Goal: Information Seeking & Learning: Learn about a topic

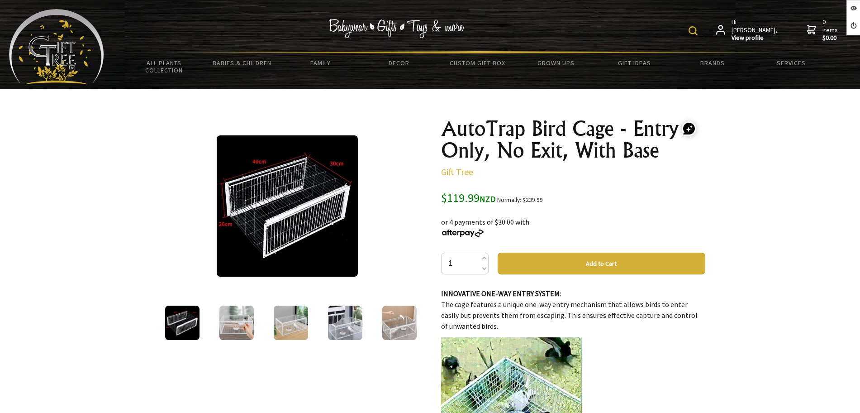
scroll to position [113, 0]
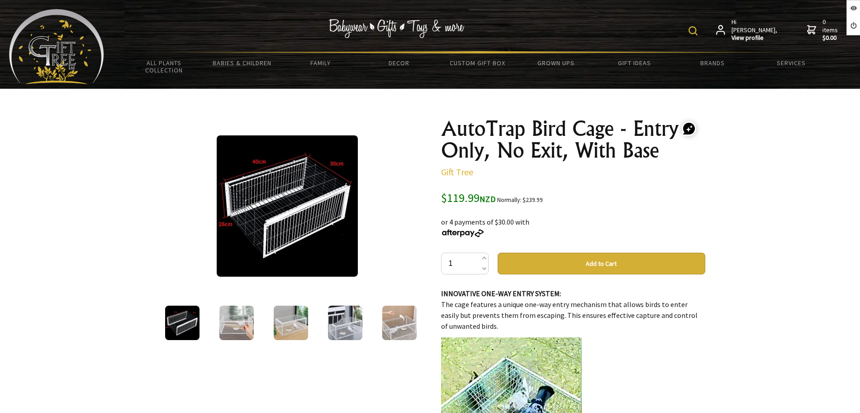
click at [283, 231] on img at bounding box center [287, 205] width 141 height 141
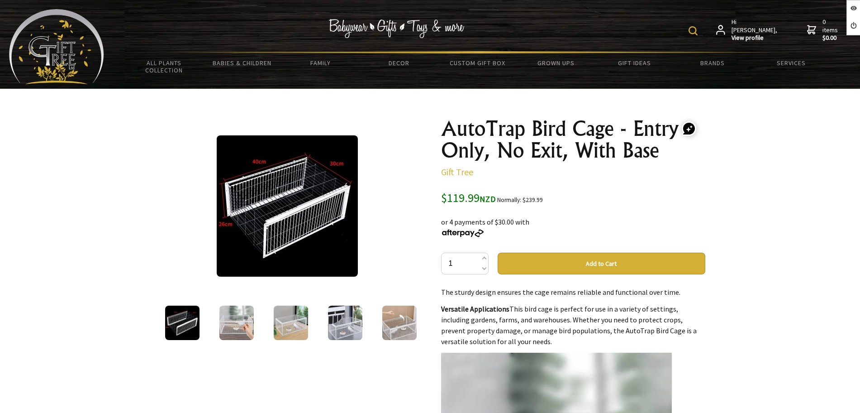
scroll to position [452, 0]
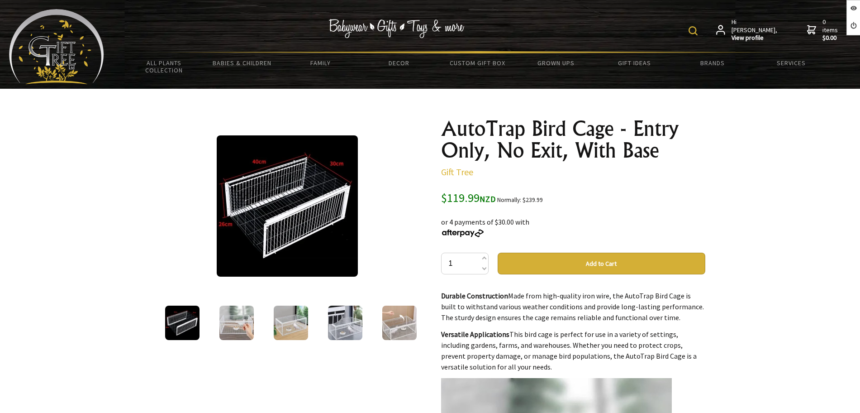
click at [245, 332] on img at bounding box center [236, 322] width 34 height 34
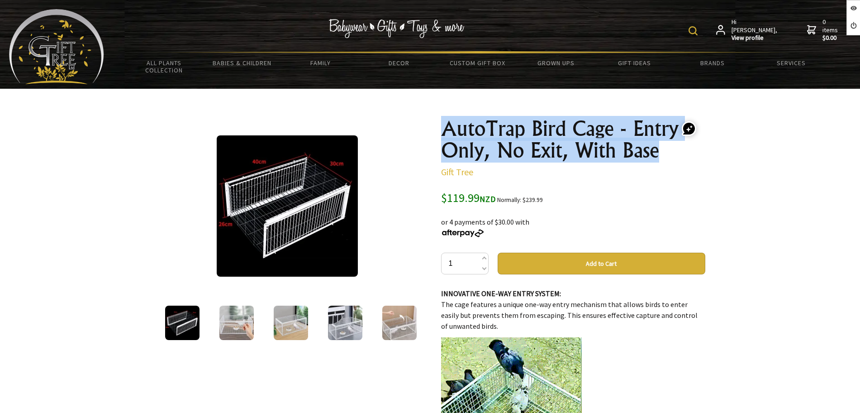
click at [438, 121] on div "AutoTrap Bird Cage - Entry Only, No Exit, With Base Gift Tree $119.99 NZD Norma…" at bounding box center [573, 388] width 279 height 556
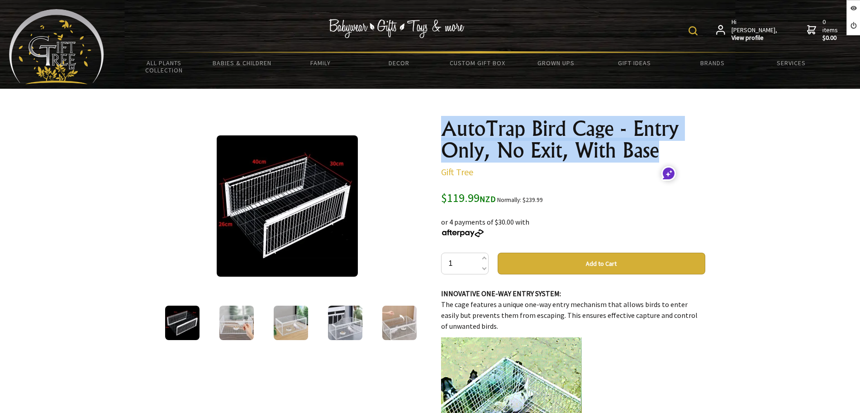
click at [666, 141] on h1 "AutoTrap Bird Cage - Entry Only, No Exit, With Base" at bounding box center [573, 139] width 264 height 43
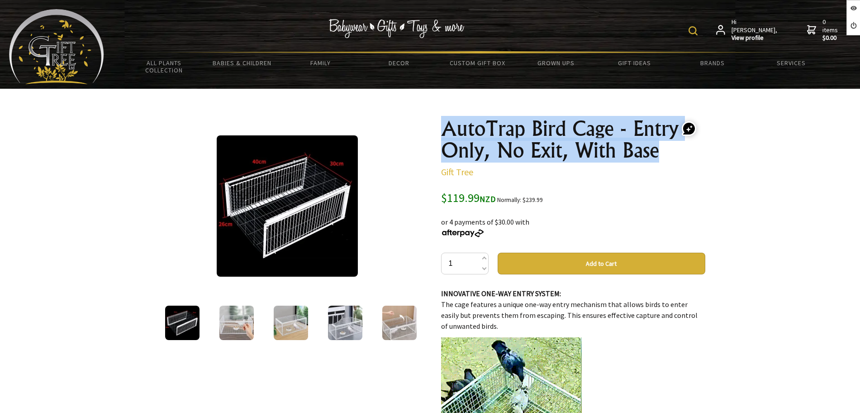
drag, startPoint x: 660, startPoint y: 152, endPoint x: 444, endPoint y: 124, distance: 217.8
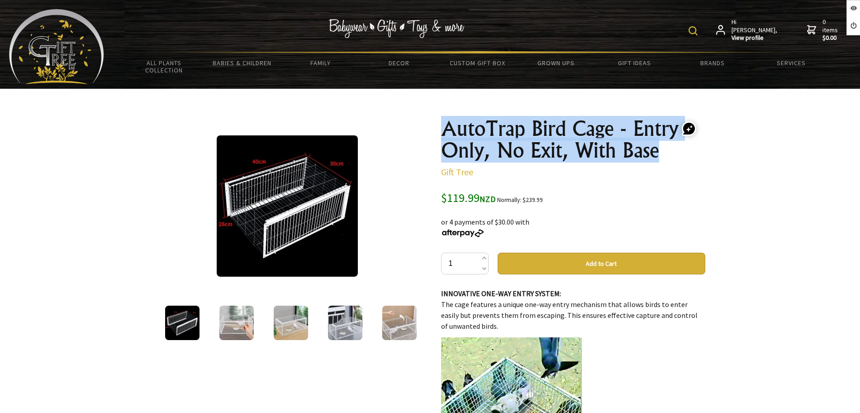
click at [444, 124] on h1 "AutoTrap Bird Cage - Entry Only, No Exit, With Base" at bounding box center [573, 139] width 264 height 43
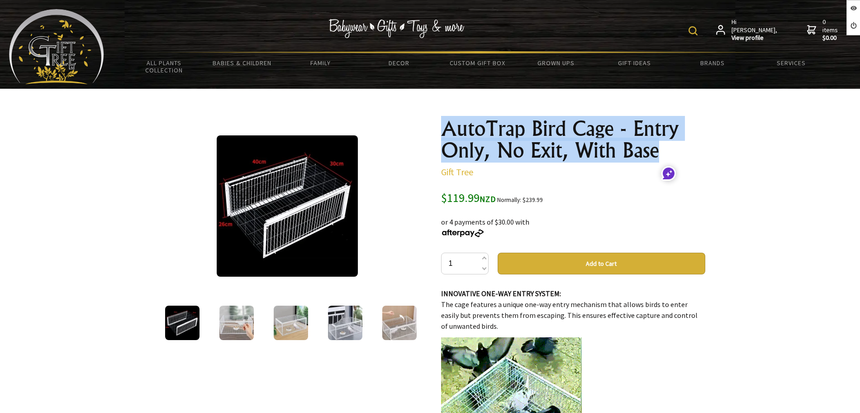
copy h1 "AutoTrap Bird Cage - Entry Only, No Exit, With Base"
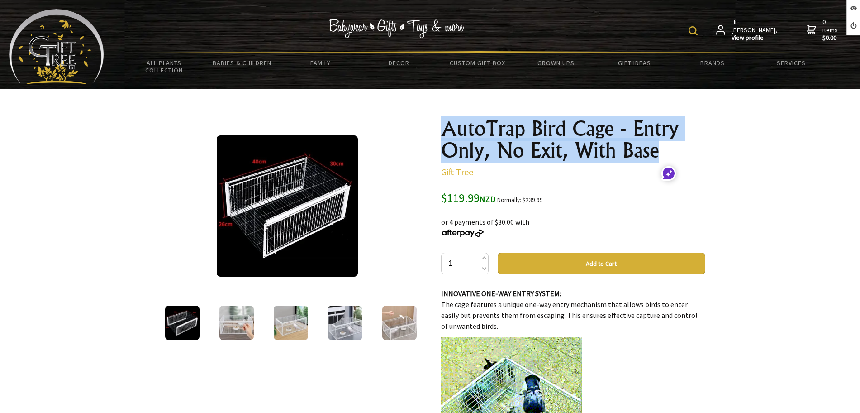
click at [462, 137] on h1 "AutoTrap Bird Cage - Entry Only, No Exit, With Base" at bounding box center [573, 139] width 264 height 43
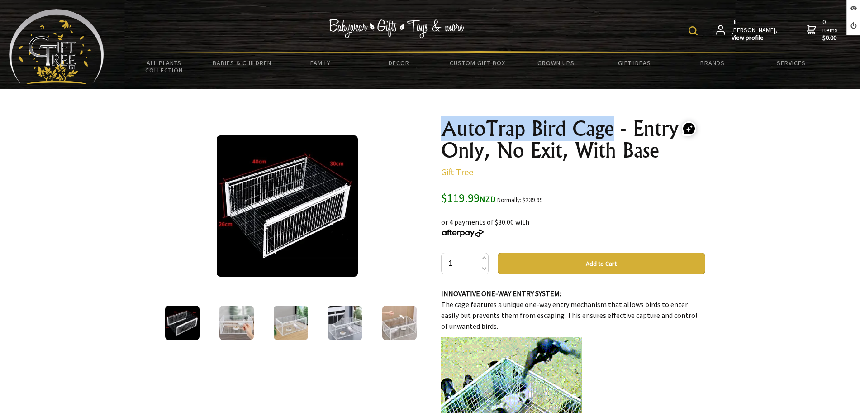
drag, startPoint x: 457, startPoint y: 124, endPoint x: 614, endPoint y: 128, distance: 157.1
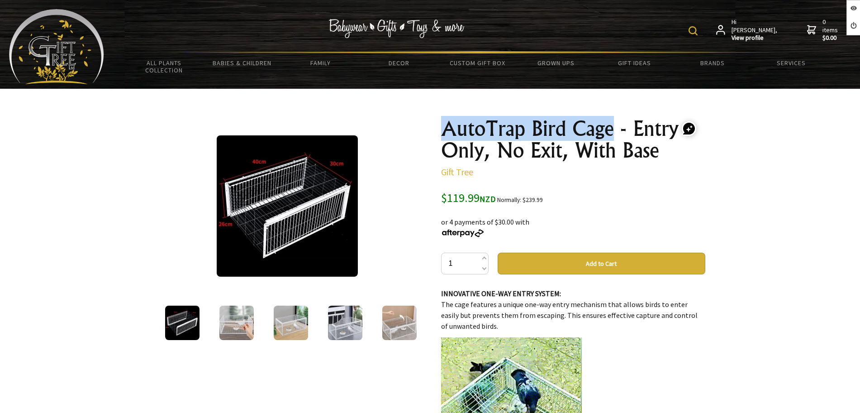
click at [614, 128] on div "AutoTrap Bird Cage - Entry Only, No Exit, With Base Gift Tree $119.99 NZD Norma…" at bounding box center [573, 388] width 279 height 556
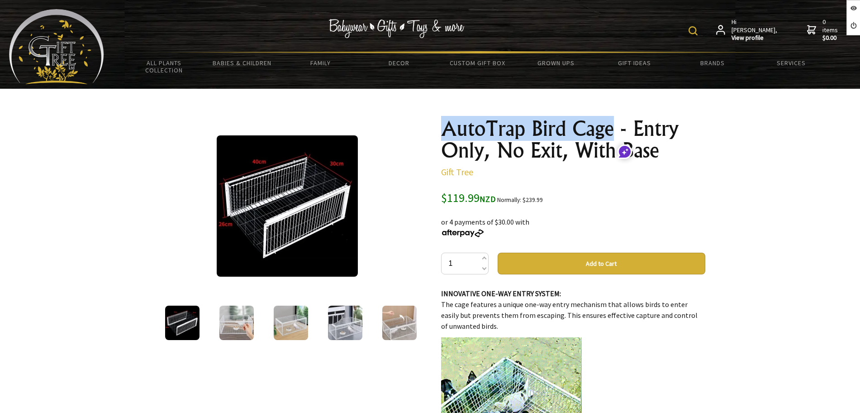
copy h1 "AutoTrap Bird Cage"
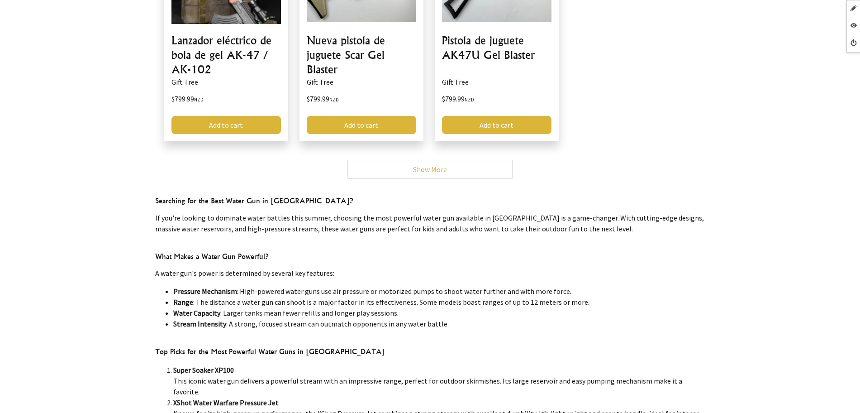
scroll to position [283, 0]
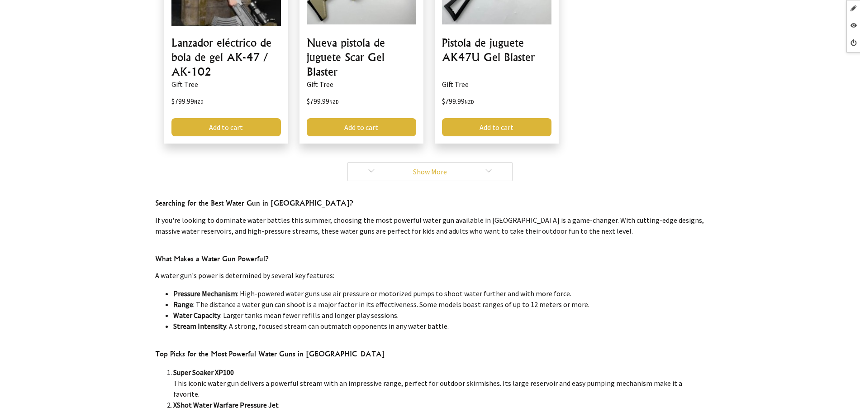
click at [374, 167] on link "Show More" at bounding box center [429, 171] width 165 height 19
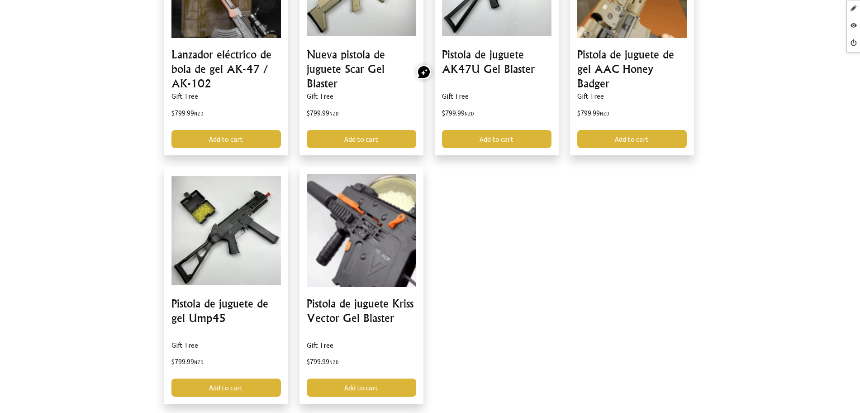
scroll to position [339, 0]
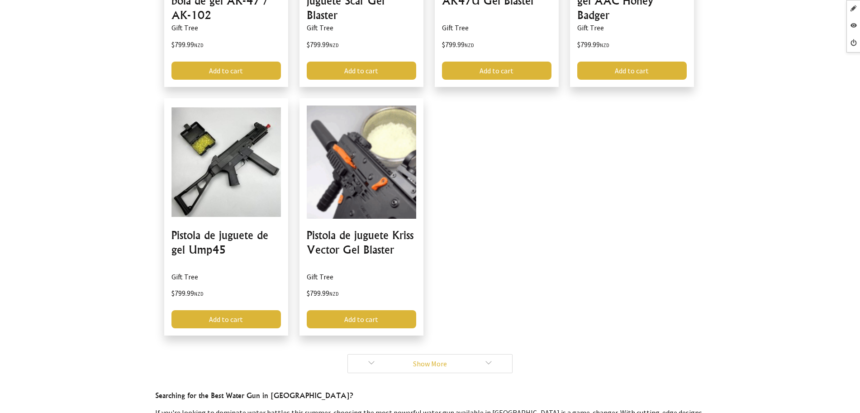
click at [371, 363] on link "Show More" at bounding box center [429, 363] width 165 height 19
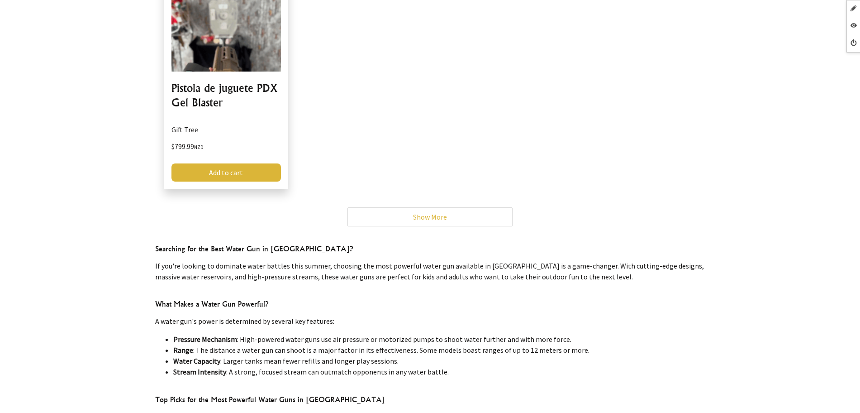
scroll to position [735, 0]
click at [373, 218] on link "Show More" at bounding box center [429, 216] width 165 height 19
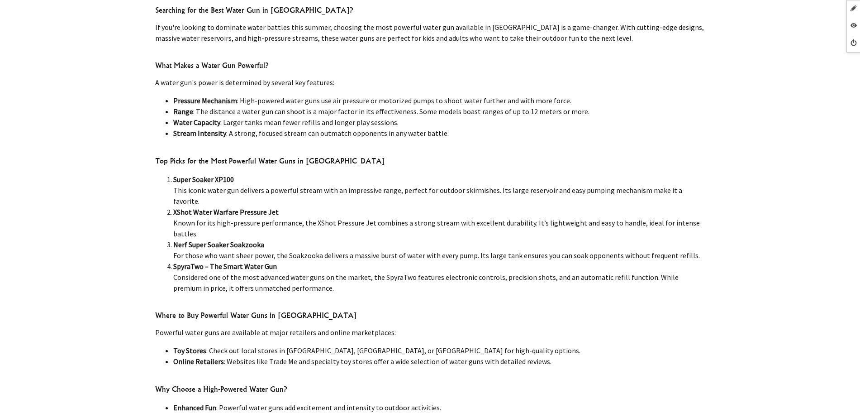
scroll to position [792, 0]
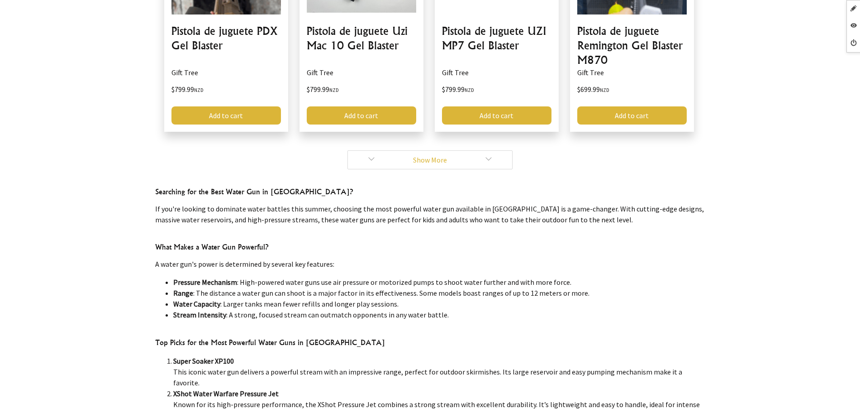
click at [372, 162] on link "Show More" at bounding box center [429, 159] width 165 height 19
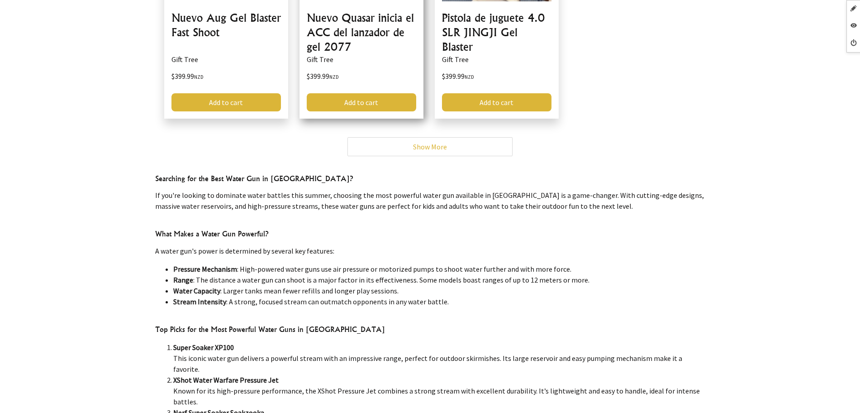
scroll to position [905, 0]
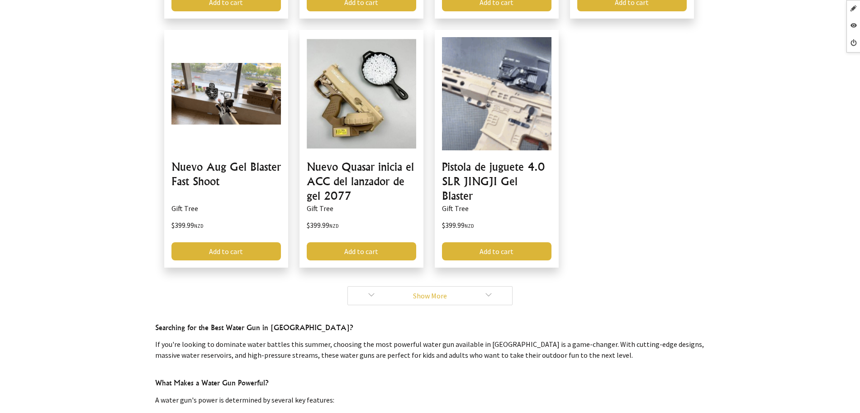
click at [367, 297] on link "Show More" at bounding box center [429, 295] width 165 height 19
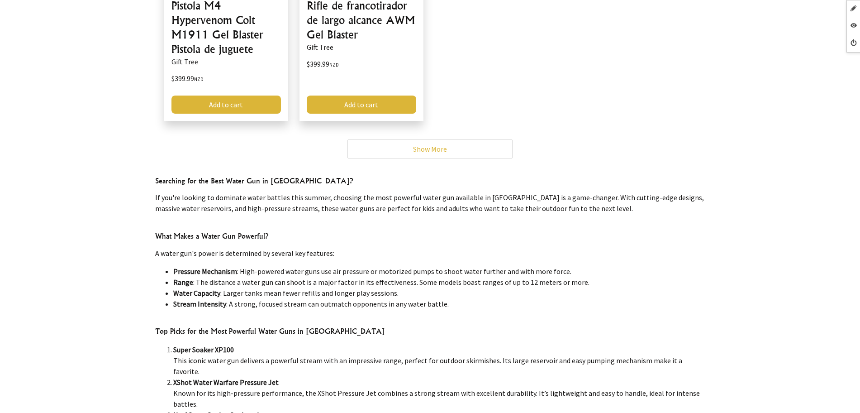
scroll to position [1244, 0]
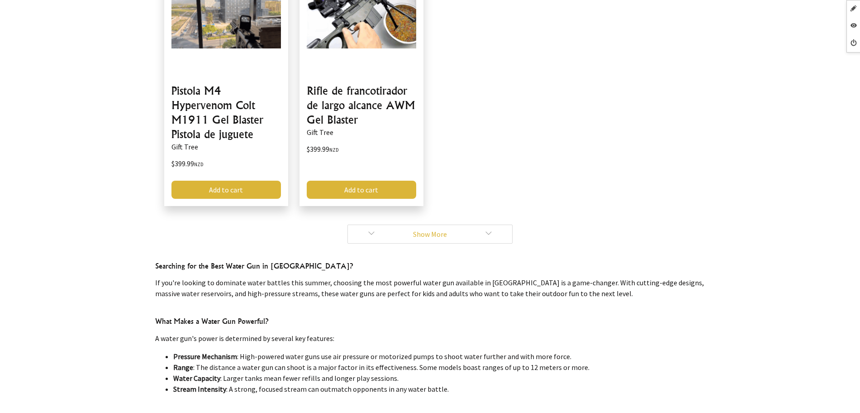
click at [378, 224] on link "Show More" at bounding box center [429, 233] width 165 height 19
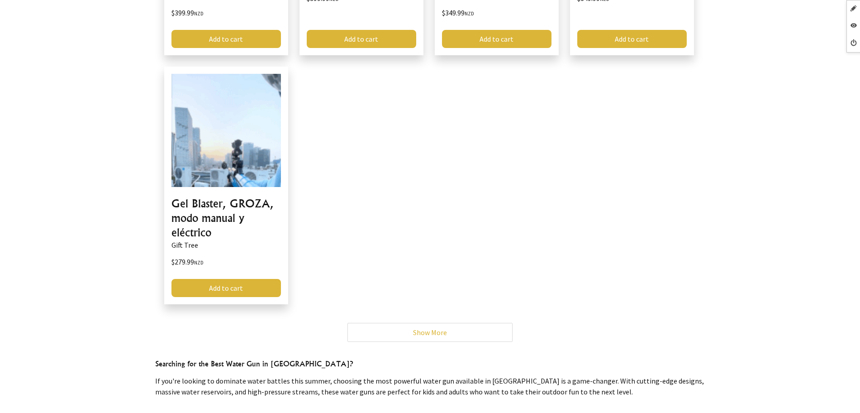
scroll to position [1584, 0]
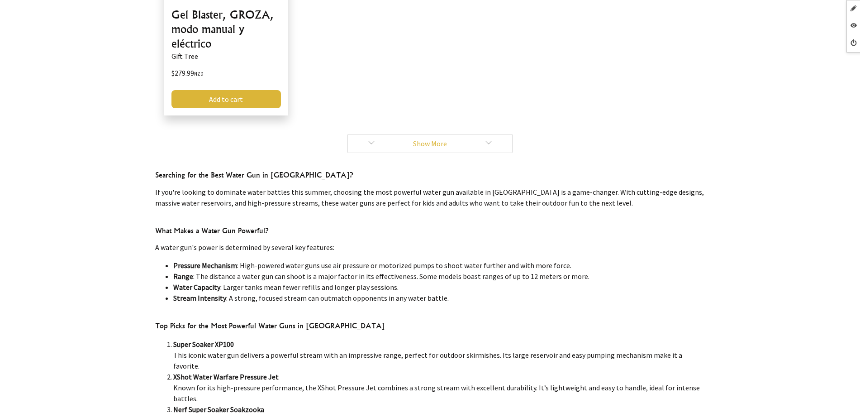
click at [373, 139] on link "Show More" at bounding box center [429, 143] width 165 height 19
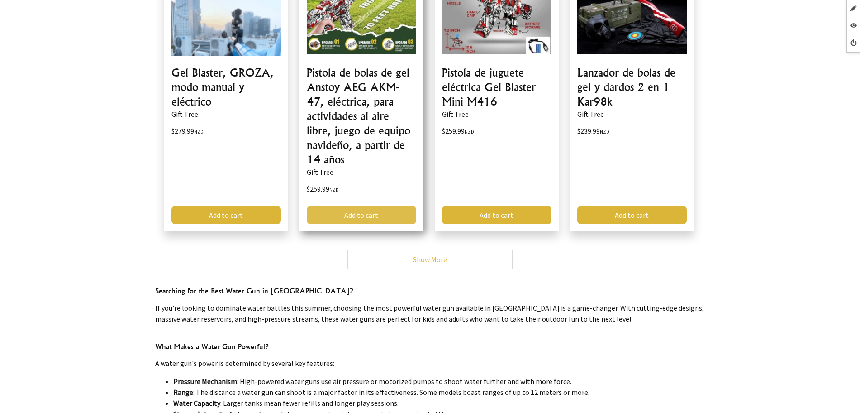
scroll to position [1471, 0]
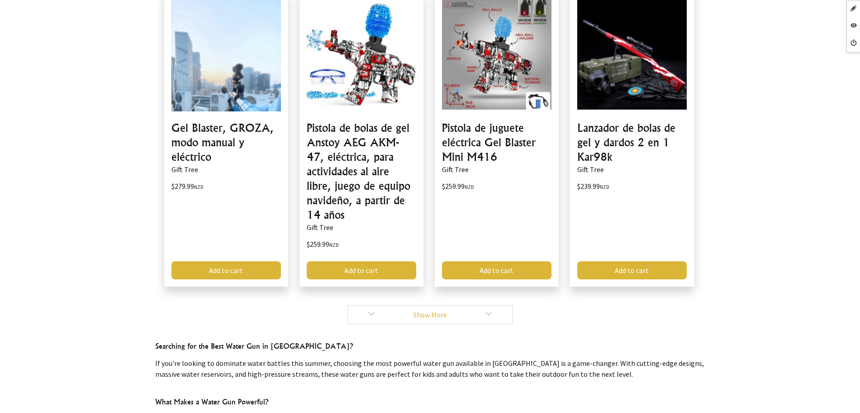
click at [369, 313] on link "Show More" at bounding box center [429, 314] width 165 height 19
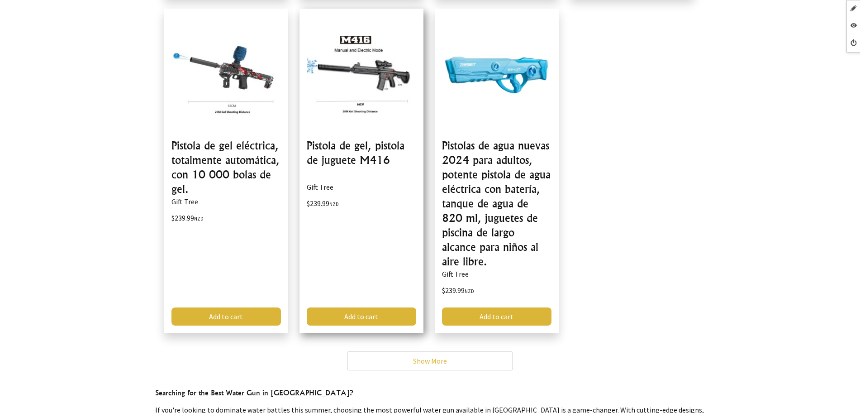
scroll to position [1753, 0]
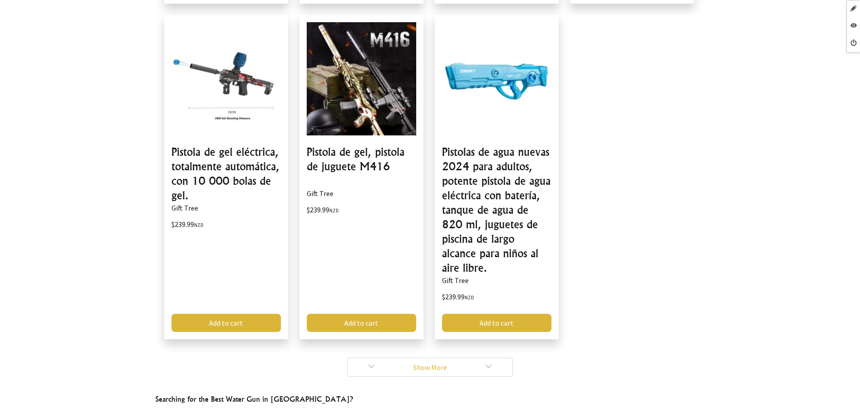
click at [359, 357] on link "Show More" at bounding box center [429, 366] width 165 height 19
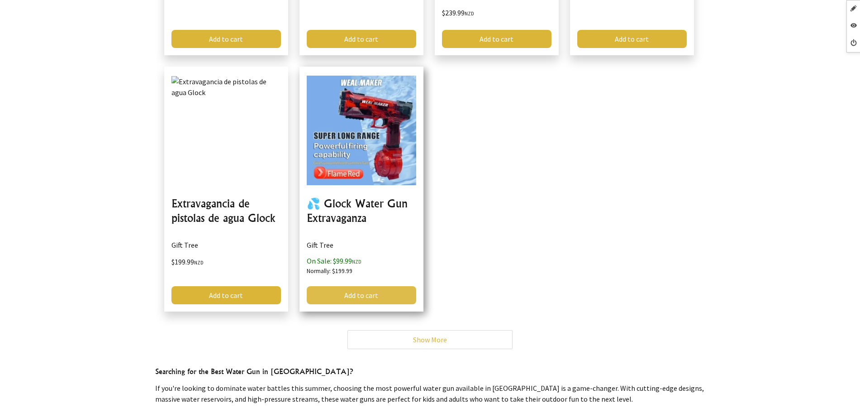
scroll to position [2149, 0]
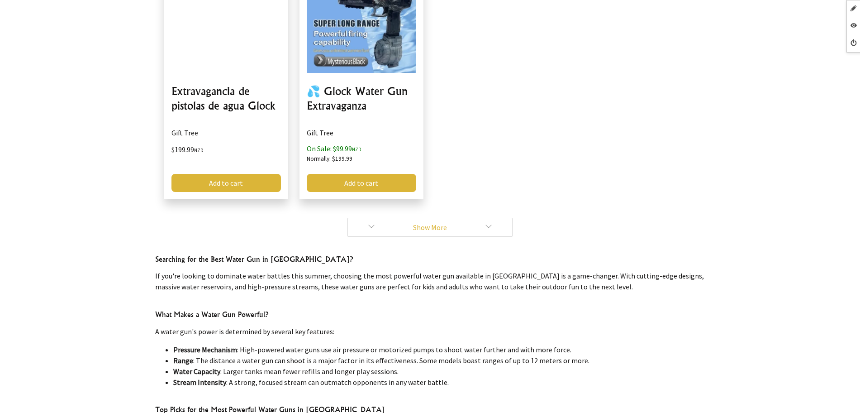
click at [377, 218] on link "Show More" at bounding box center [429, 227] width 165 height 19
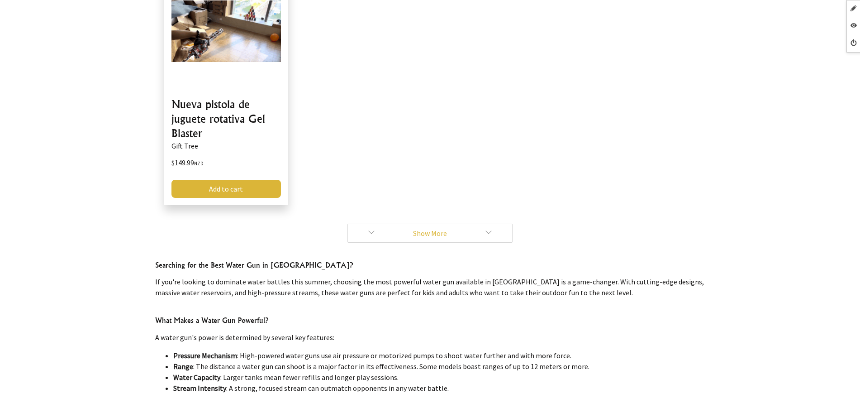
scroll to position [2545, 0]
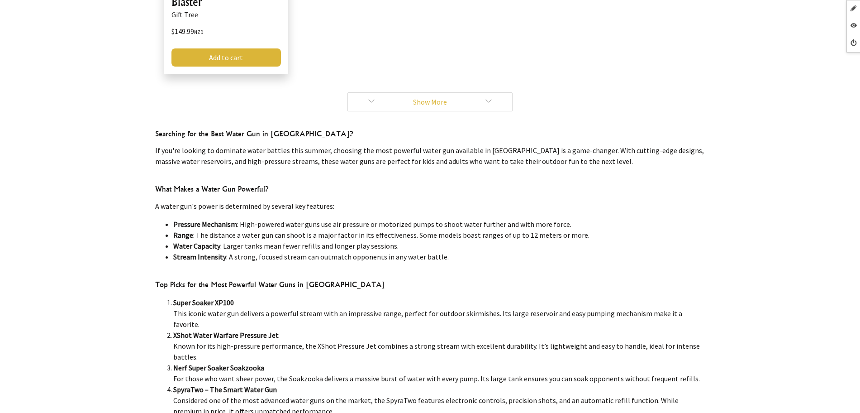
click at [378, 92] on link "Show More" at bounding box center [429, 101] width 165 height 19
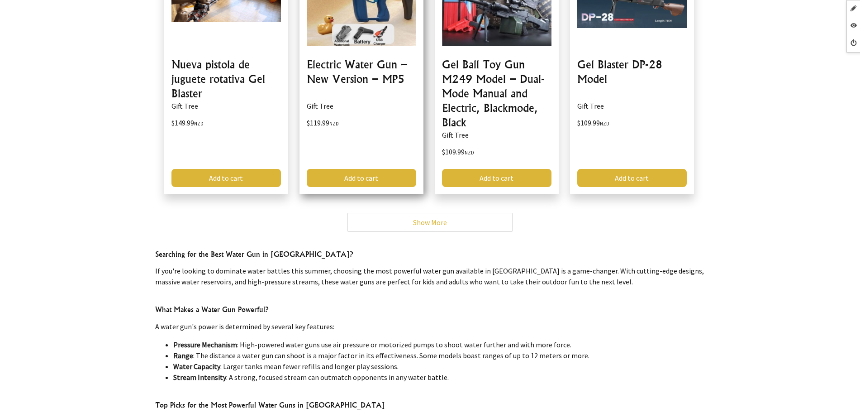
scroll to position [2319, 0]
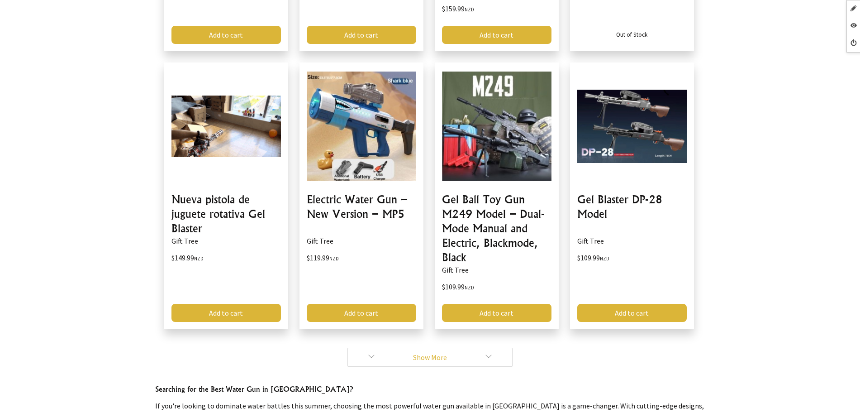
click at [354, 347] on link "Show More" at bounding box center [429, 356] width 165 height 19
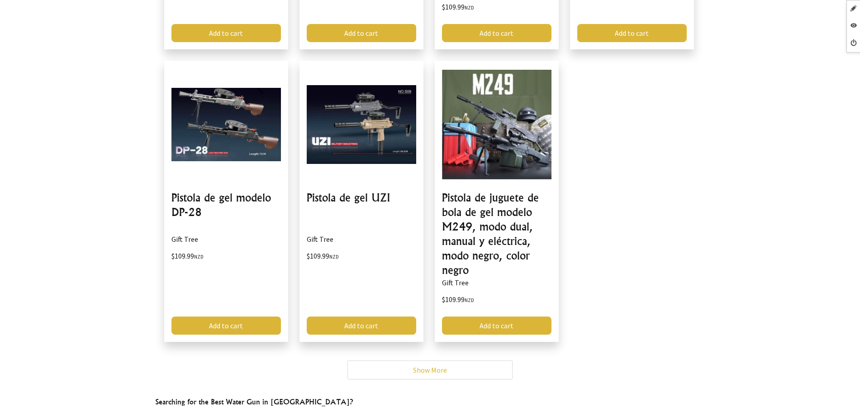
scroll to position [2658, 0]
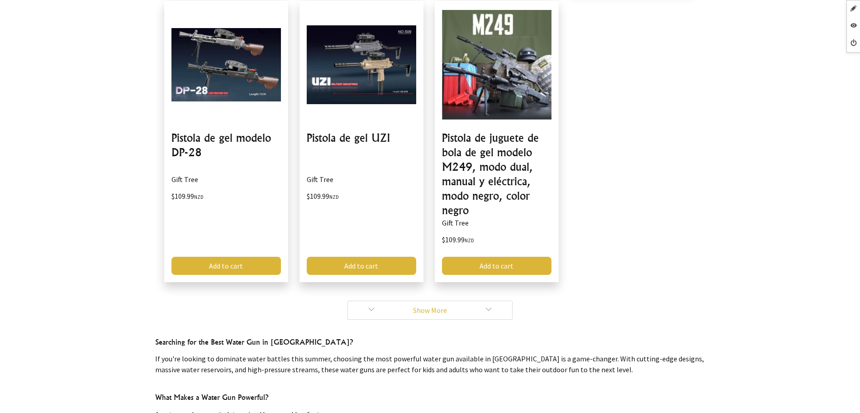
click at [376, 300] on link "Show More" at bounding box center [429, 309] width 165 height 19
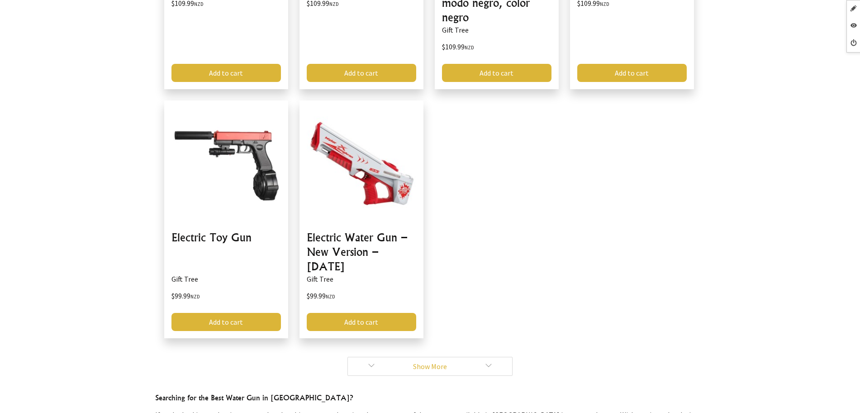
scroll to position [2998, 0]
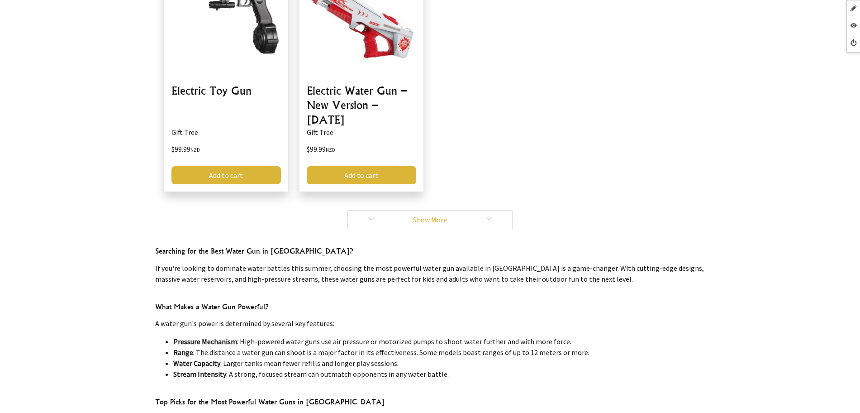
click at [367, 210] on link "Show More" at bounding box center [429, 219] width 165 height 19
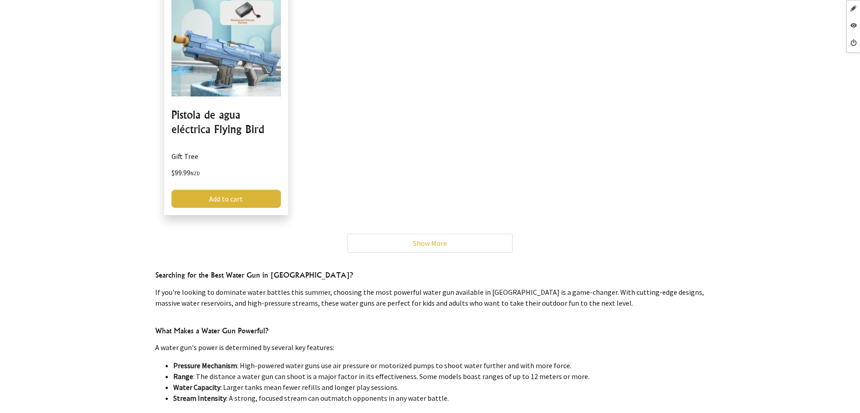
scroll to position [3224, 0]
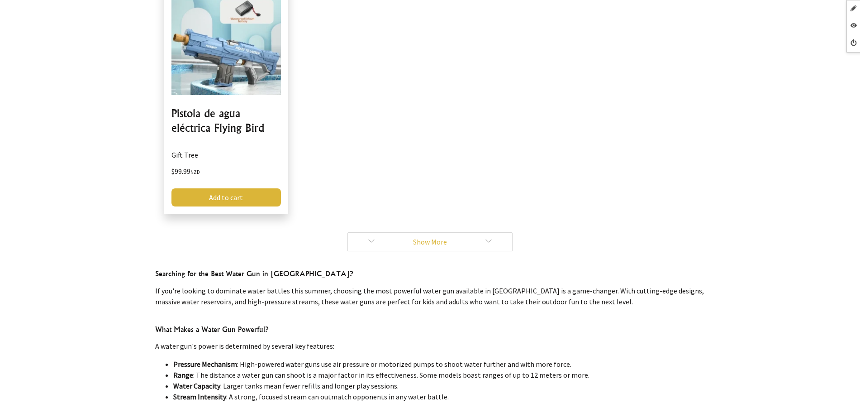
click at [370, 232] on link "Show More" at bounding box center [429, 241] width 165 height 19
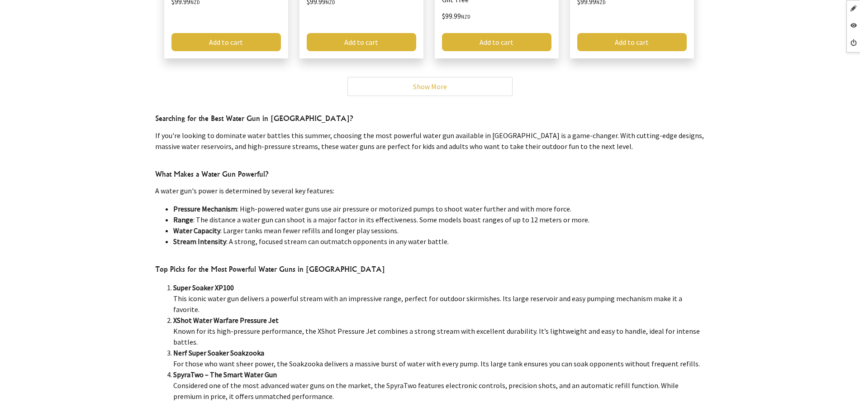
scroll to position [3224, 0]
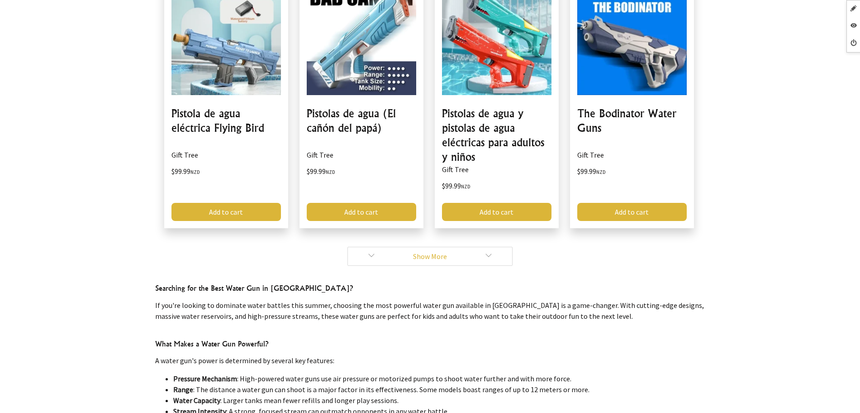
click at [376, 247] on link "Show More" at bounding box center [429, 256] width 165 height 19
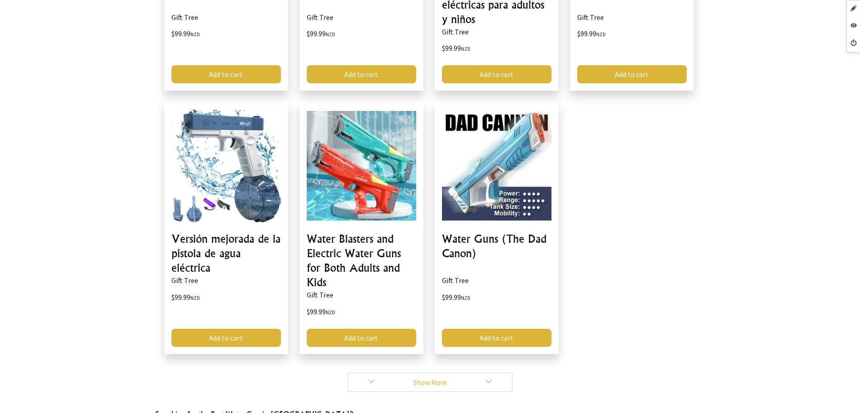
scroll to position [3507, 0]
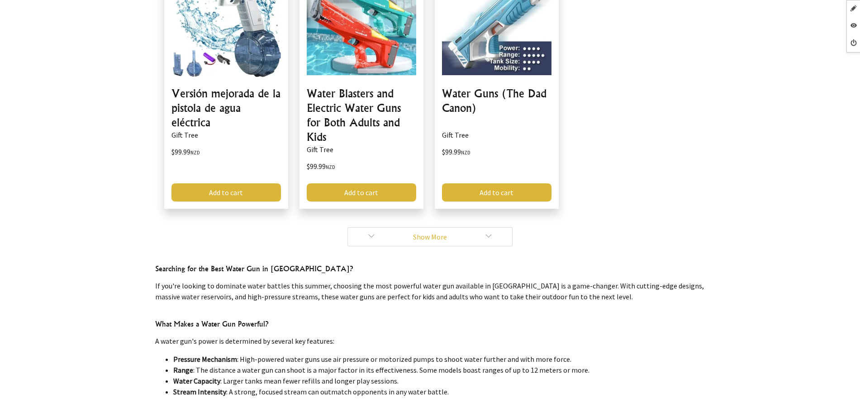
click at [380, 227] on link "Show More" at bounding box center [429, 236] width 165 height 19
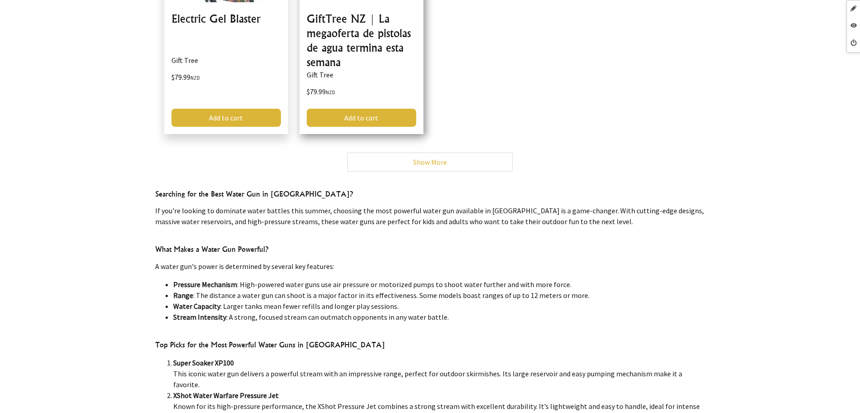
scroll to position [3846, 0]
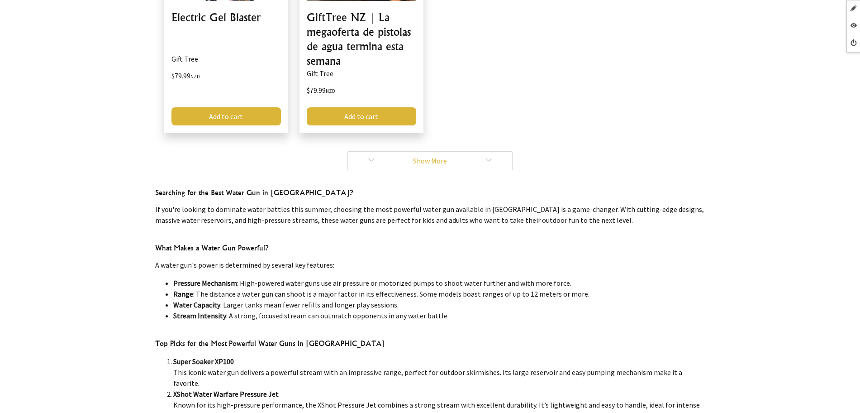
click at [375, 151] on link "Show More" at bounding box center [429, 160] width 165 height 19
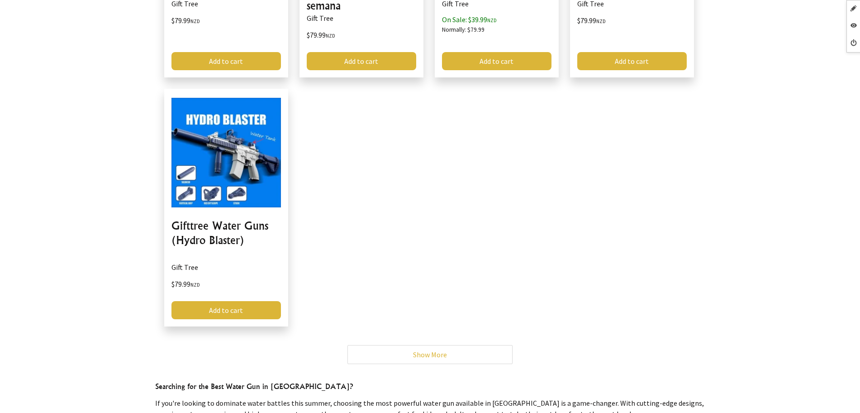
scroll to position [4129, 0]
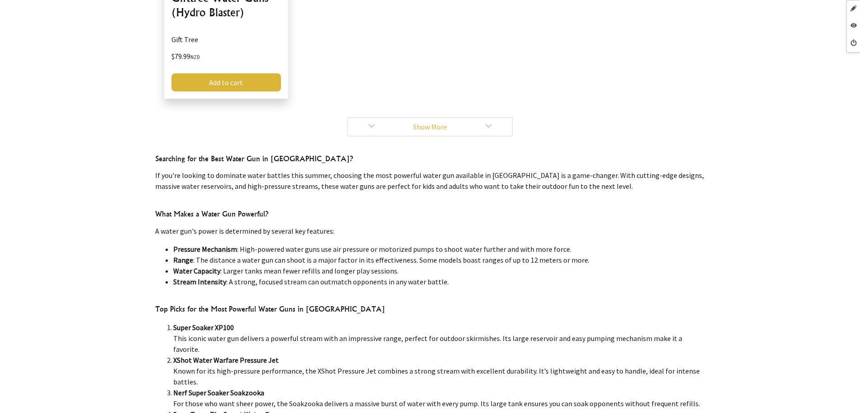
click at [370, 117] on link "Show More" at bounding box center [429, 126] width 165 height 19
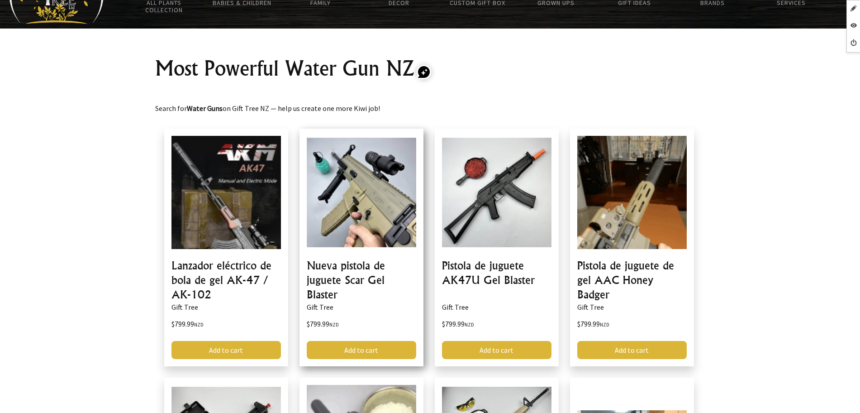
scroll to position [57, 0]
